Goal: Ask a question

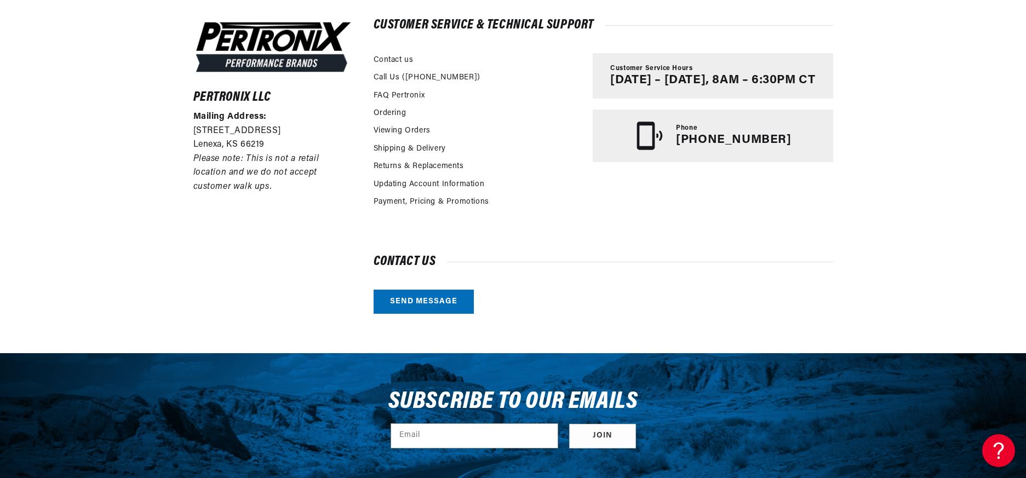
scroll to position [274, 0]
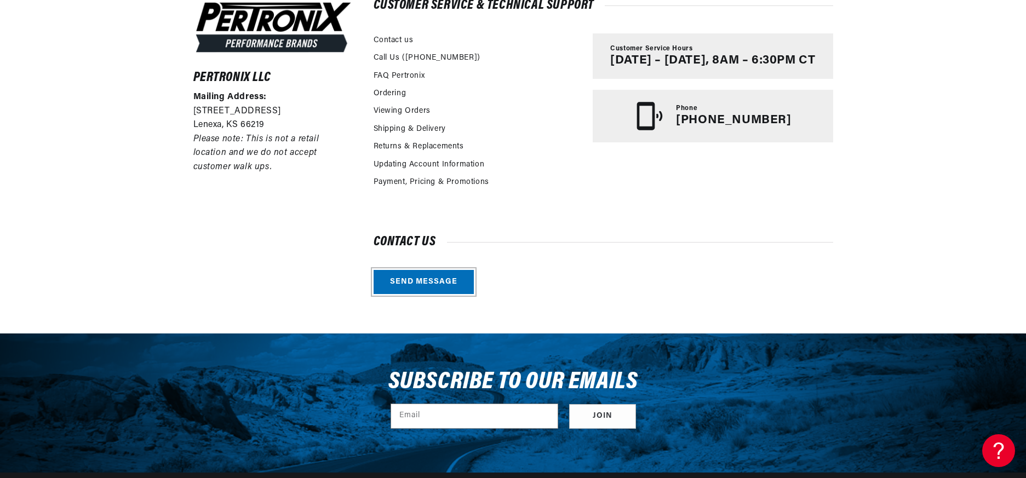
click at [411, 275] on link "Send message" at bounding box center [423, 282] width 100 height 25
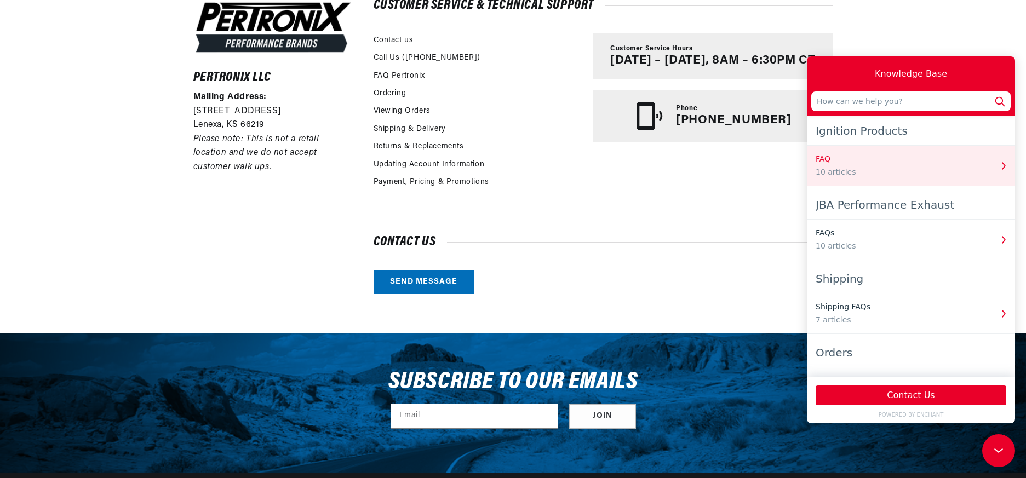
scroll to position [0, 332]
click at [878, 168] on div "10 articles" at bounding box center [903, 172] width 176 height 12
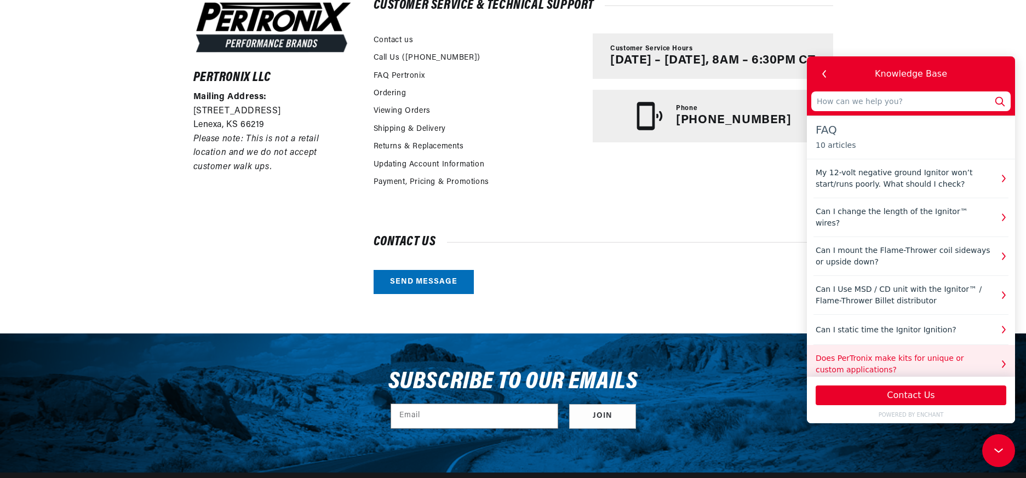
click at [998, 357] on icon "button" at bounding box center [1003, 364] width 14 height 14
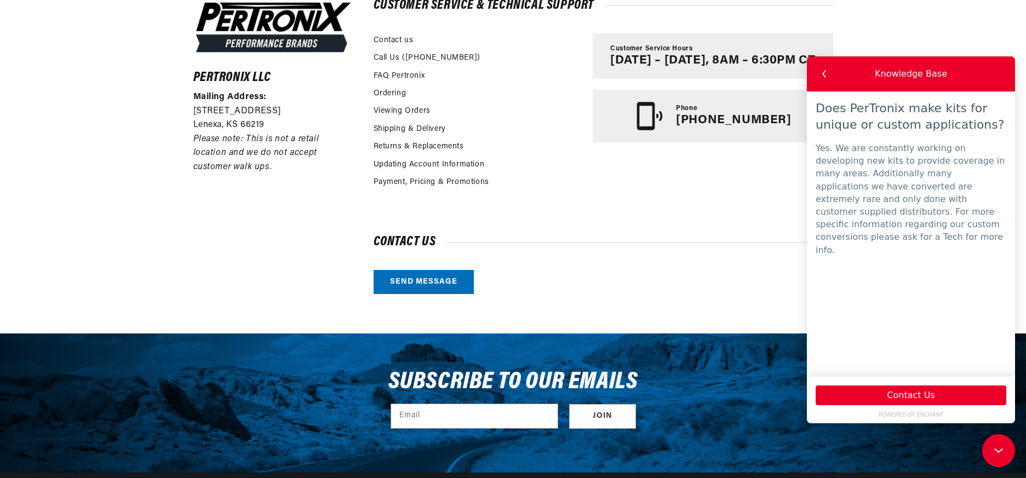
scroll to position [0, 0]
click at [911, 394] on button "Contact Us" at bounding box center [910, 396] width 191 height 20
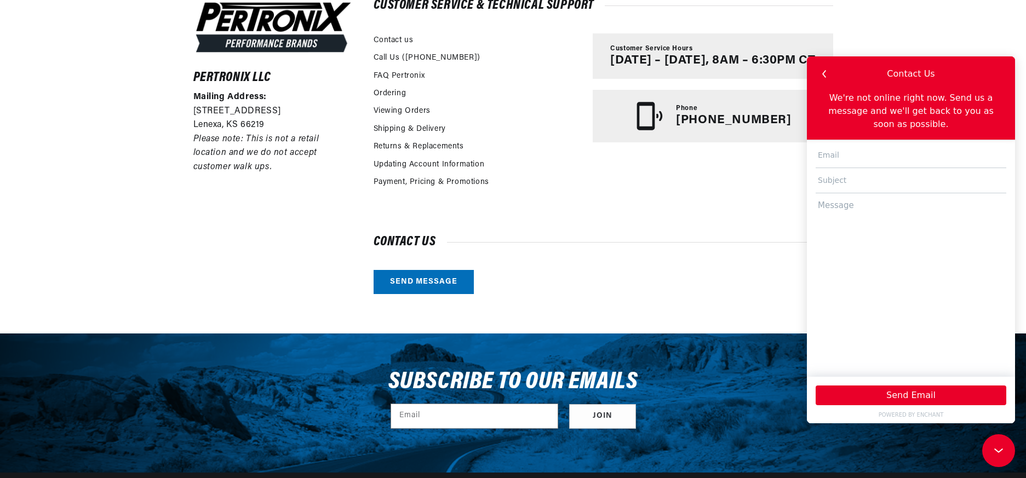
click at [839, 143] on input "text" at bounding box center [910, 155] width 191 height 25
type input "[EMAIL_ADDRESS][DOMAIN_NAME]"
click at [853, 169] on input "text" at bounding box center [910, 180] width 191 height 25
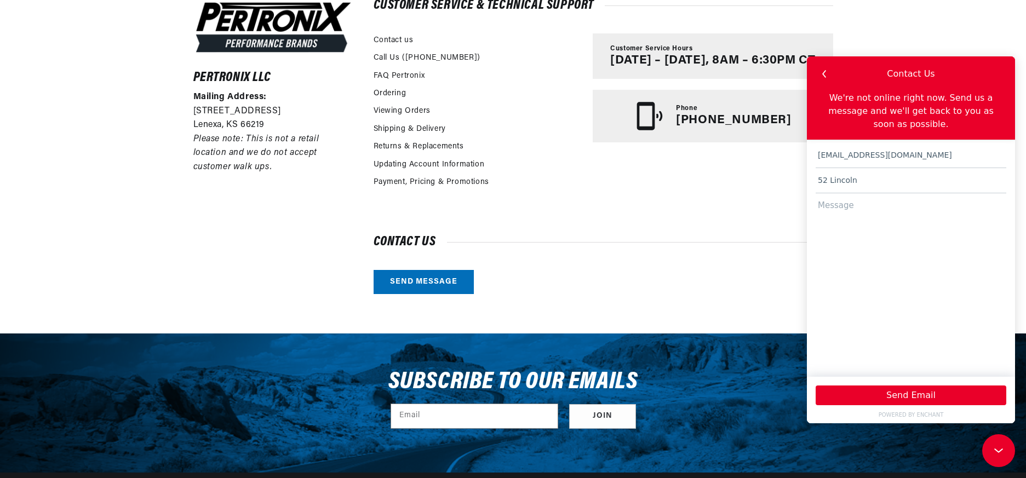
type input "52 Lincoln"
click at [828, 193] on textarea at bounding box center [910, 279] width 191 height 173
click at [1004, 203] on textarea "Hi We are restoring a 52 Lincoln distributor number" at bounding box center [910, 279] width 191 height 173
click at [823, 220] on textarea "Hi We are restoring a 52 Lincoln distributor number" at bounding box center [910, 279] width 191 height 173
click at [1007, 203] on div "[EMAIL_ADDRESS][DOMAIN_NAME] 52 Lincoln Hi We are restoring a 52 Lincoln distri…" at bounding box center [911, 258] width 208 height 237
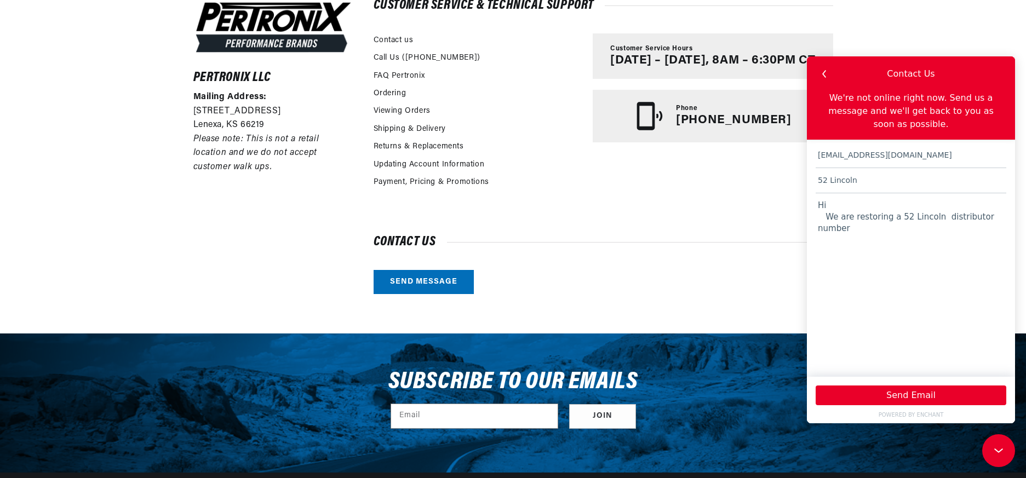
click at [1003, 203] on textarea "Hi We are restoring a 52 Lincoln distributor number" at bounding box center [910, 279] width 191 height 173
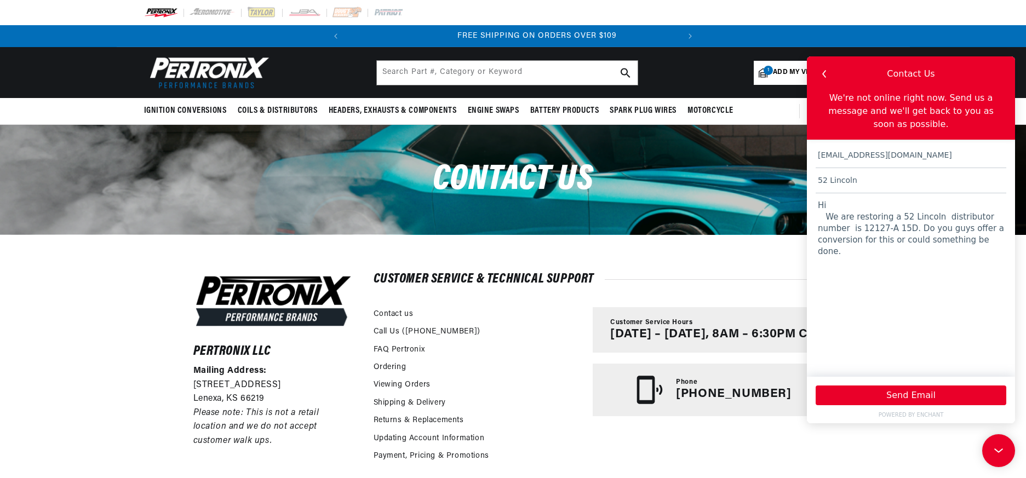
scroll to position [0, 332]
click at [904, 228] on textarea "Hi We are restoring a 52 Lincoln distributor number is 12127-A 15D. Do you guys…" at bounding box center [910, 279] width 191 height 173
click at [974, 226] on textarea "Hi We are restoring a 52 Lincoln distributor number is 12127-A 15D. Do you guys…" at bounding box center [910, 279] width 191 height 173
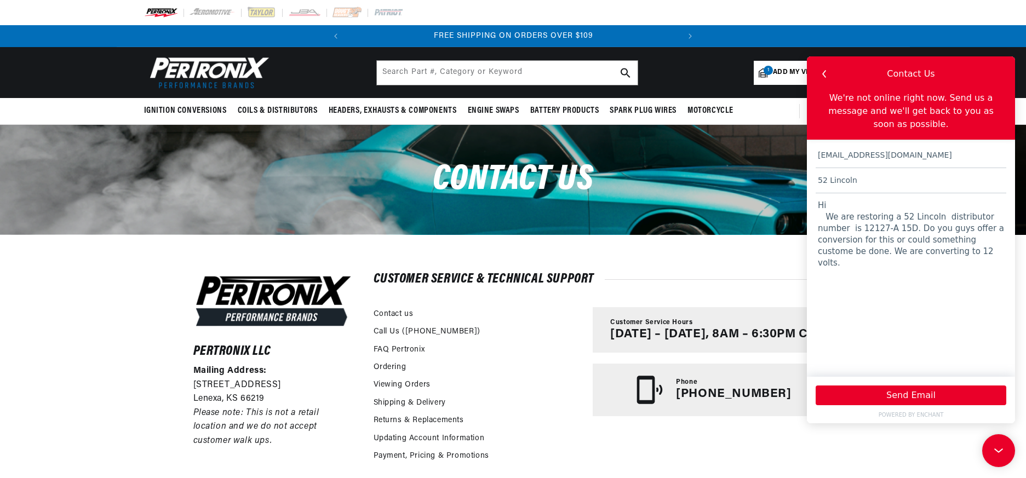
click at [924, 233] on textarea "Hi We are restoring a 52 Lincoln distributor number is 12127-A 15D. Do you guys…" at bounding box center [910, 279] width 191 height 173
click at [918, 235] on textarea "Hi We are restoring a 52 Lincoln distributor number is 12127-A 15D. Do you guys…" at bounding box center [910, 279] width 191 height 173
click at [939, 227] on textarea "Hi We are restoring a 52 Lincoln distributor number is 12127-A 15D. Do you guys…" at bounding box center [910, 279] width 191 height 173
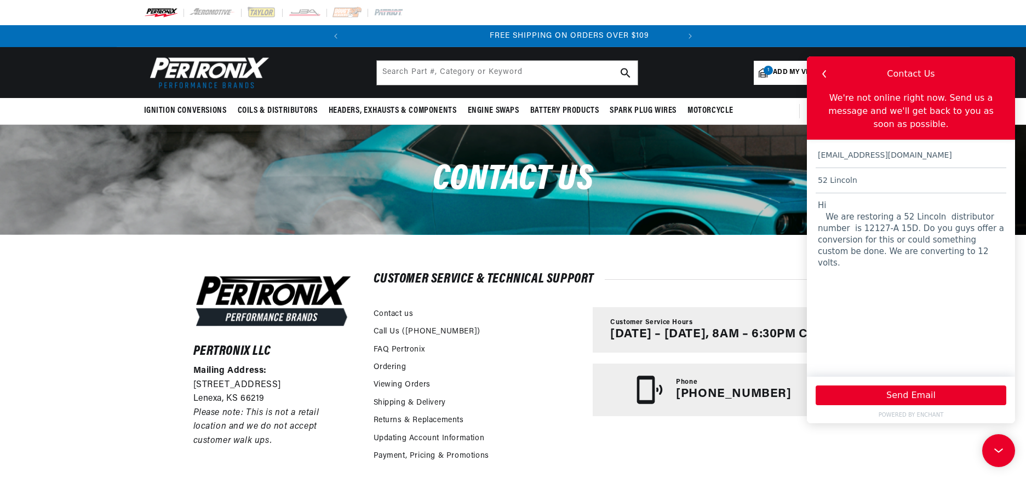
click at [907, 238] on textarea "Hi We are restoring a 52 Lincoln distributor number is 12127-A 15D. Do you guys…" at bounding box center [910, 279] width 191 height 173
type textarea "Hi We are restoring a 52 Lincoln distributor number is 12127-A 15D. Do you guys…"
click at [913, 392] on button "Send Email" at bounding box center [910, 396] width 191 height 20
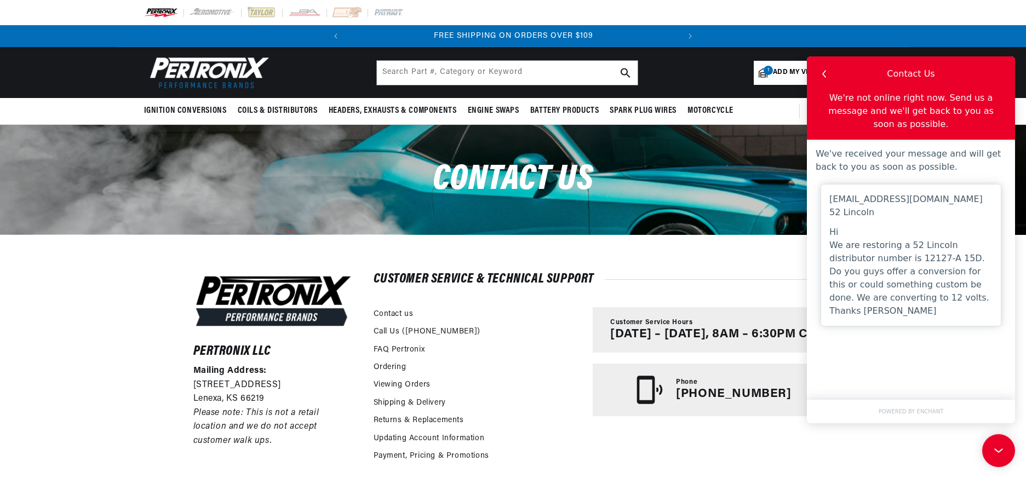
scroll to position [0, 276]
